Goal: Task Accomplishment & Management: Use online tool/utility

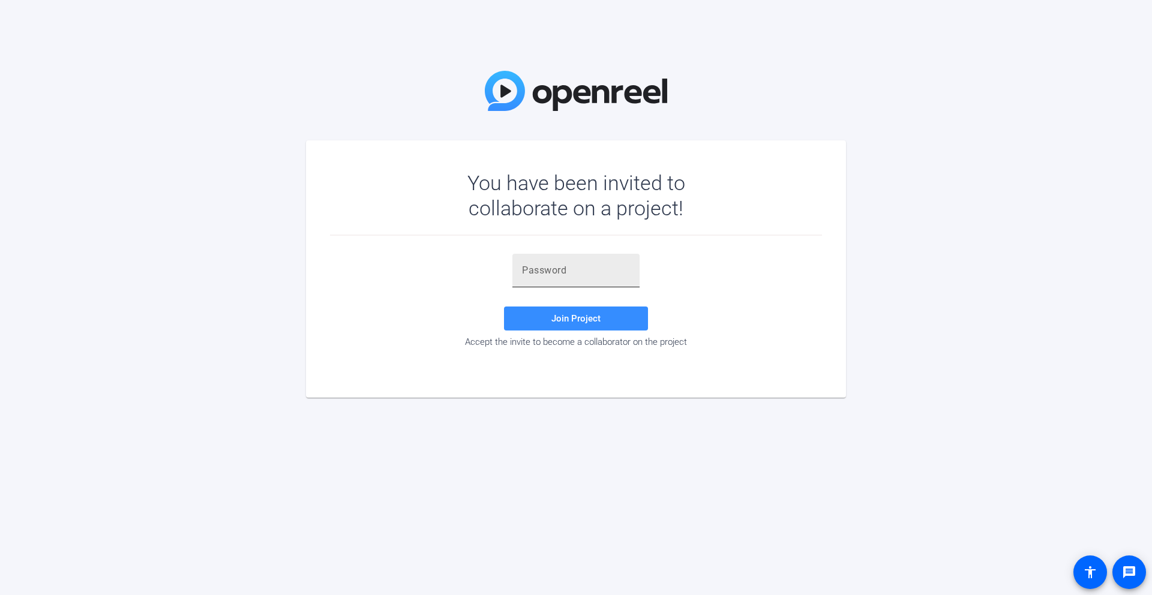
click at [562, 259] on div at bounding box center [576, 271] width 108 height 34
paste input "!kdW~w"
type input "!kdW~w"
click at [560, 313] on span "Join Project" at bounding box center [575, 318] width 49 height 11
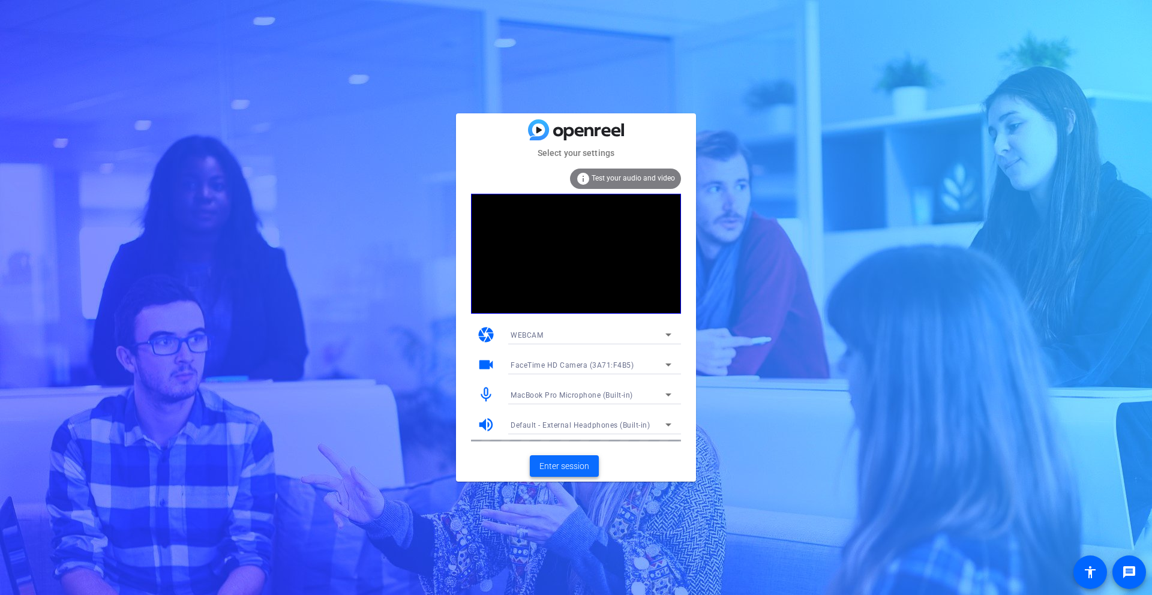
click at [560, 466] on span "Enter session" at bounding box center [564, 466] width 50 height 13
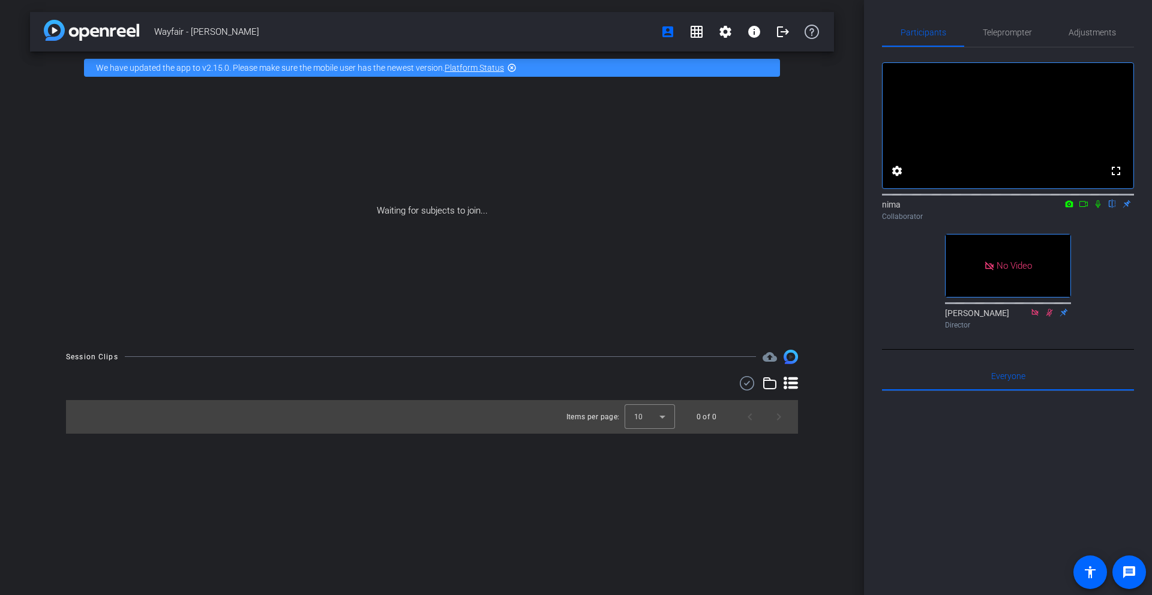
click at [1096, 208] on icon at bounding box center [1098, 204] width 10 height 8
click at [1083, 208] on icon at bounding box center [1084, 204] width 10 height 8
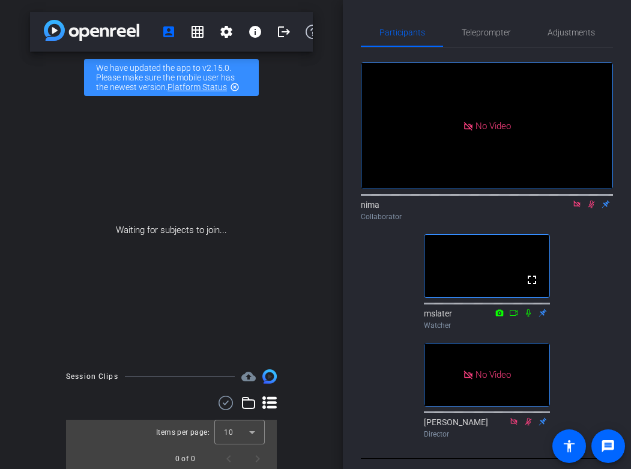
click at [577, 208] on icon at bounding box center [577, 204] width 10 height 8
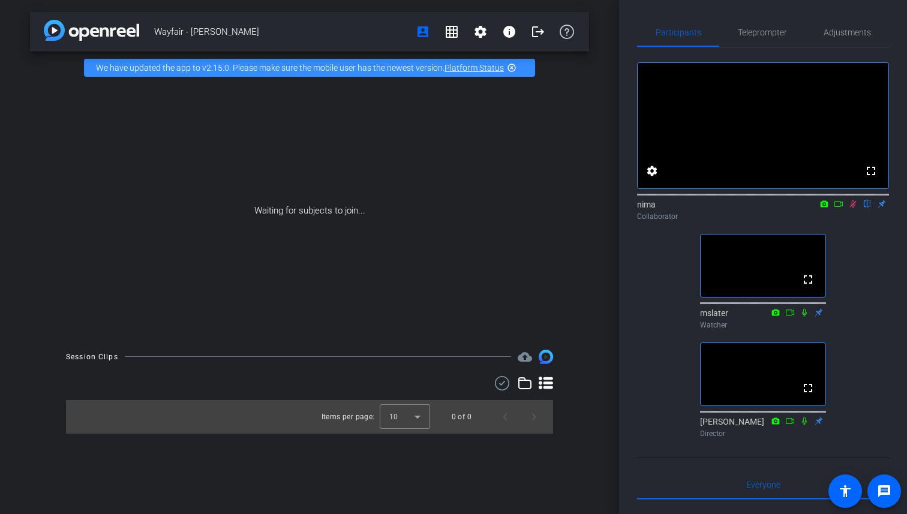
click at [852, 208] on icon at bounding box center [853, 204] width 7 height 8
click at [853, 208] on icon at bounding box center [853, 204] width 5 height 8
click at [846, 246] on div "fullscreen settings nima flip Collaborator fullscreen mslater Watcher fullscree…" at bounding box center [763, 244] width 252 height 395
click at [852, 208] on icon at bounding box center [853, 204] width 7 height 8
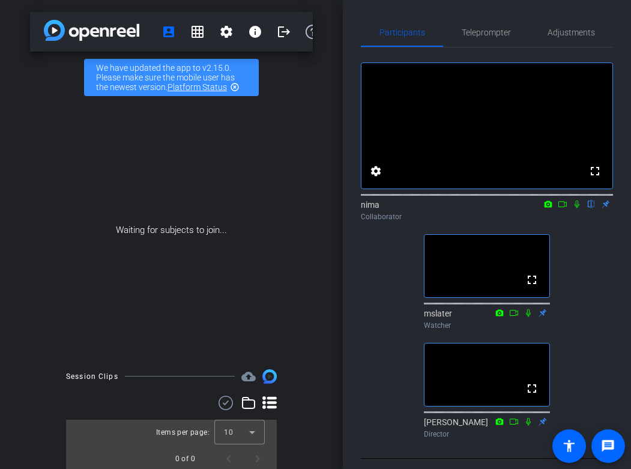
click at [578, 208] on icon at bounding box center [577, 204] width 10 height 8
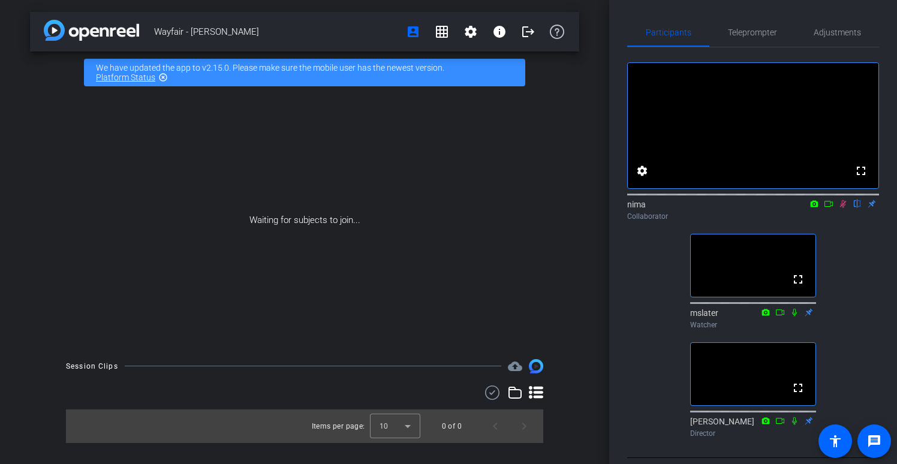
click at [844, 208] on icon at bounding box center [843, 204] width 7 height 8
click at [843, 208] on icon at bounding box center [844, 204] width 10 height 8
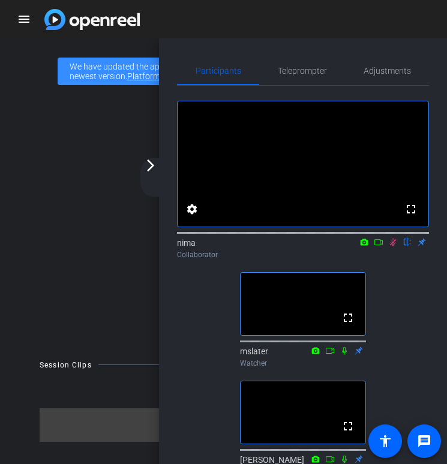
click at [374, 245] on icon at bounding box center [378, 242] width 8 height 6
click at [407, 247] on icon at bounding box center [408, 242] width 10 height 8
click at [410, 247] on icon at bounding box center [408, 242] width 10 height 8
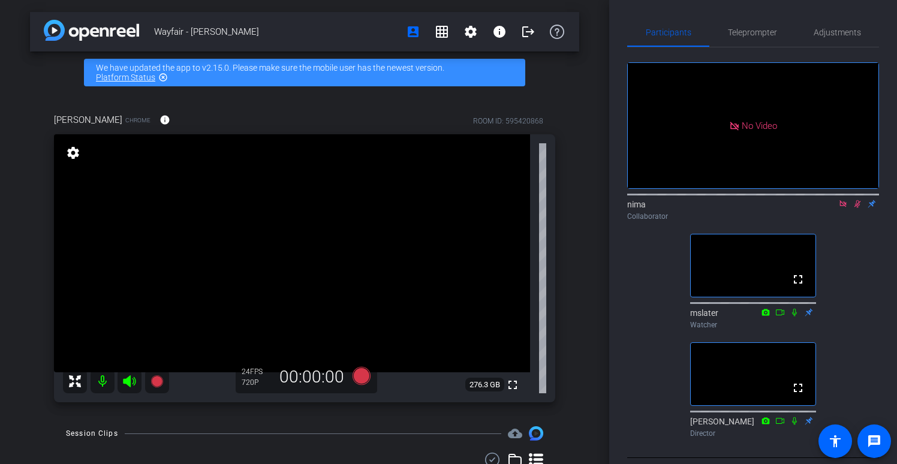
click at [841, 208] on icon at bounding box center [844, 204] width 10 height 8
click at [844, 208] on icon at bounding box center [843, 204] width 7 height 8
click at [844, 208] on icon at bounding box center [844, 204] width 10 height 8
click at [843, 208] on icon at bounding box center [844, 204] width 10 height 8
click at [844, 208] on icon at bounding box center [844, 204] width 10 height 8
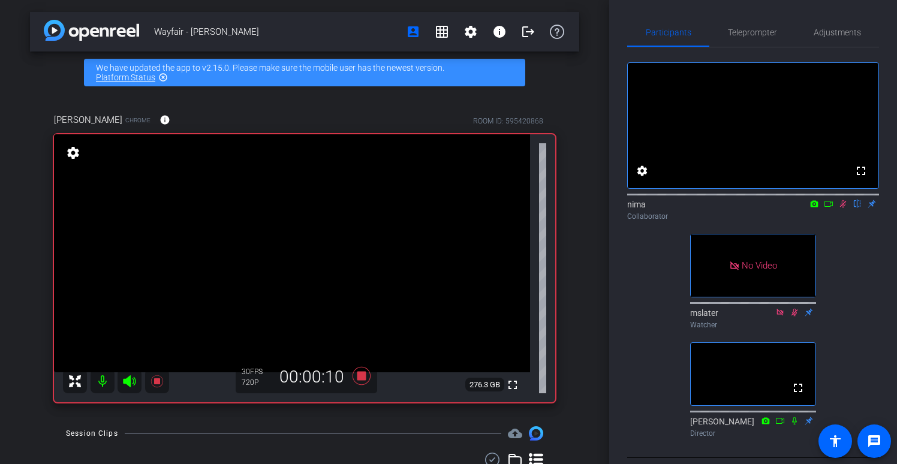
click at [830, 208] on icon at bounding box center [829, 204] width 10 height 8
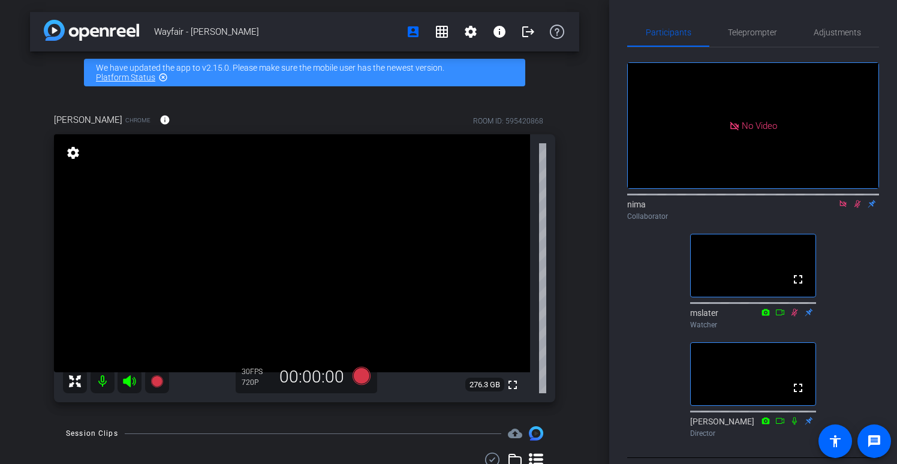
click at [842, 207] on icon at bounding box center [843, 203] width 7 height 7
click at [843, 208] on icon at bounding box center [844, 204] width 10 height 8
click at [844, 208] on icon at bounding box center [843, 204] width 5 height 8
click at [844, 208] on icon at bounding box center [843, 204] width 7 height 8
